Goal: Error

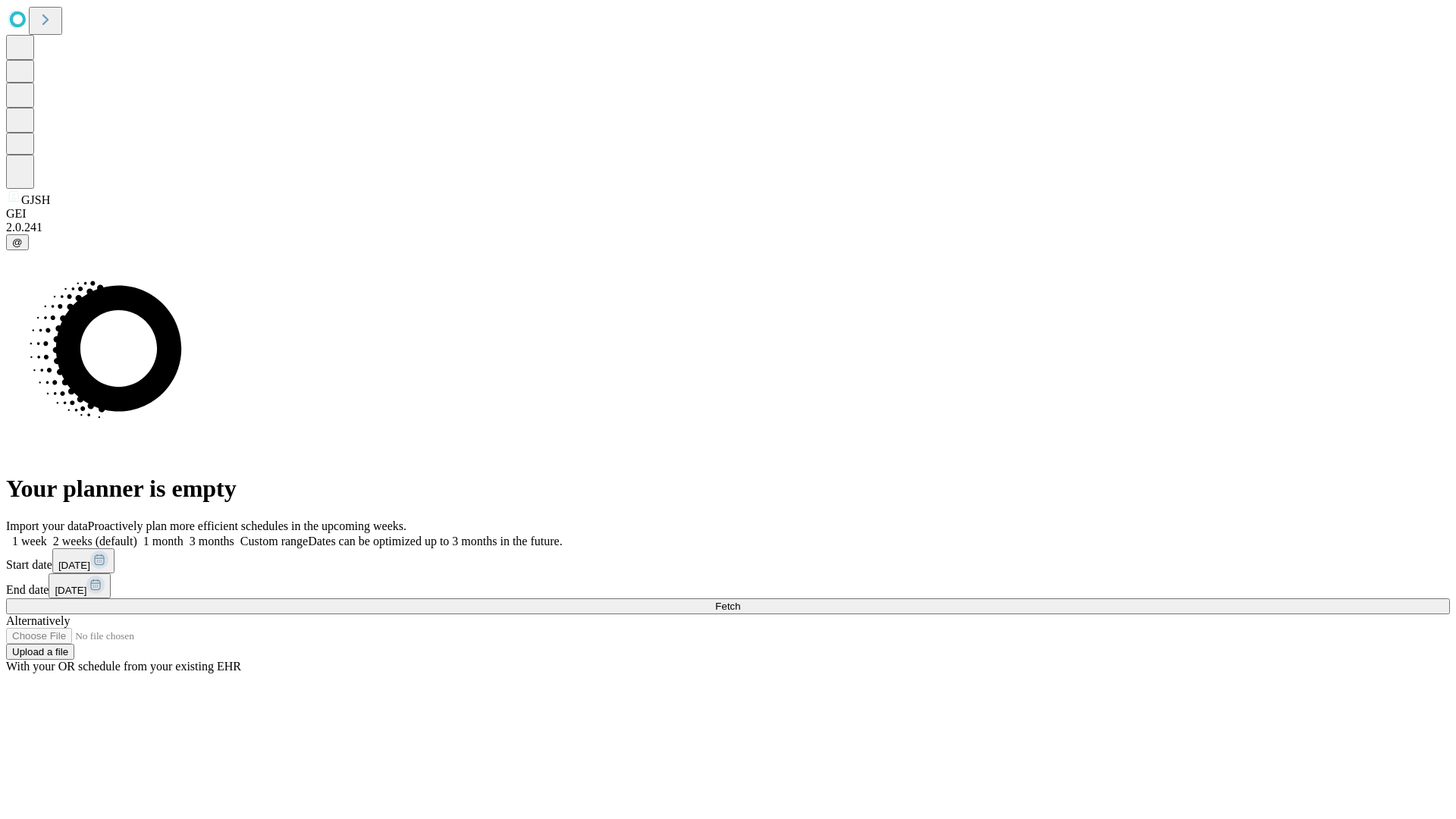
click at [740, 601] on span "Fetch" at bounding box center [728, 606] width 25 height 12
